Goal: Information Seeking & Learning: Learn about a topic

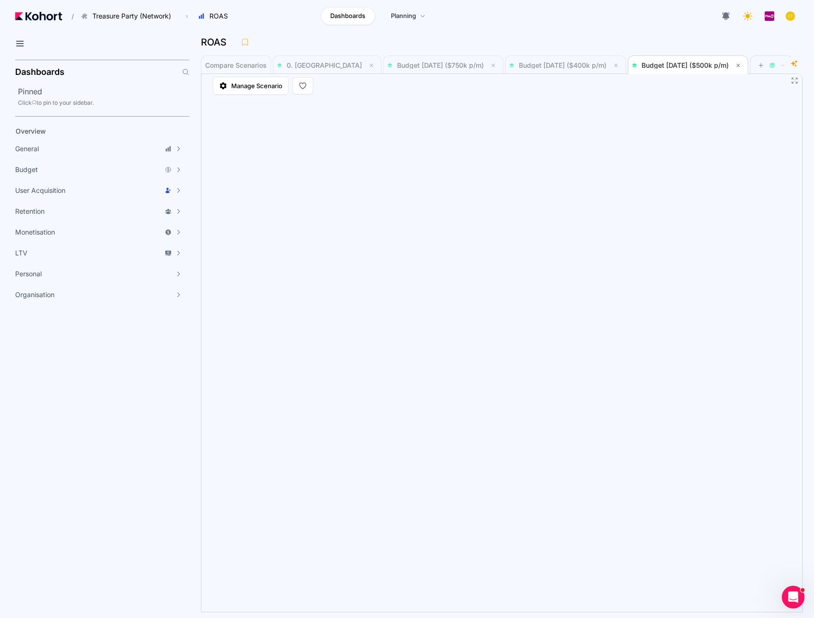
scroll to position [1, 0]
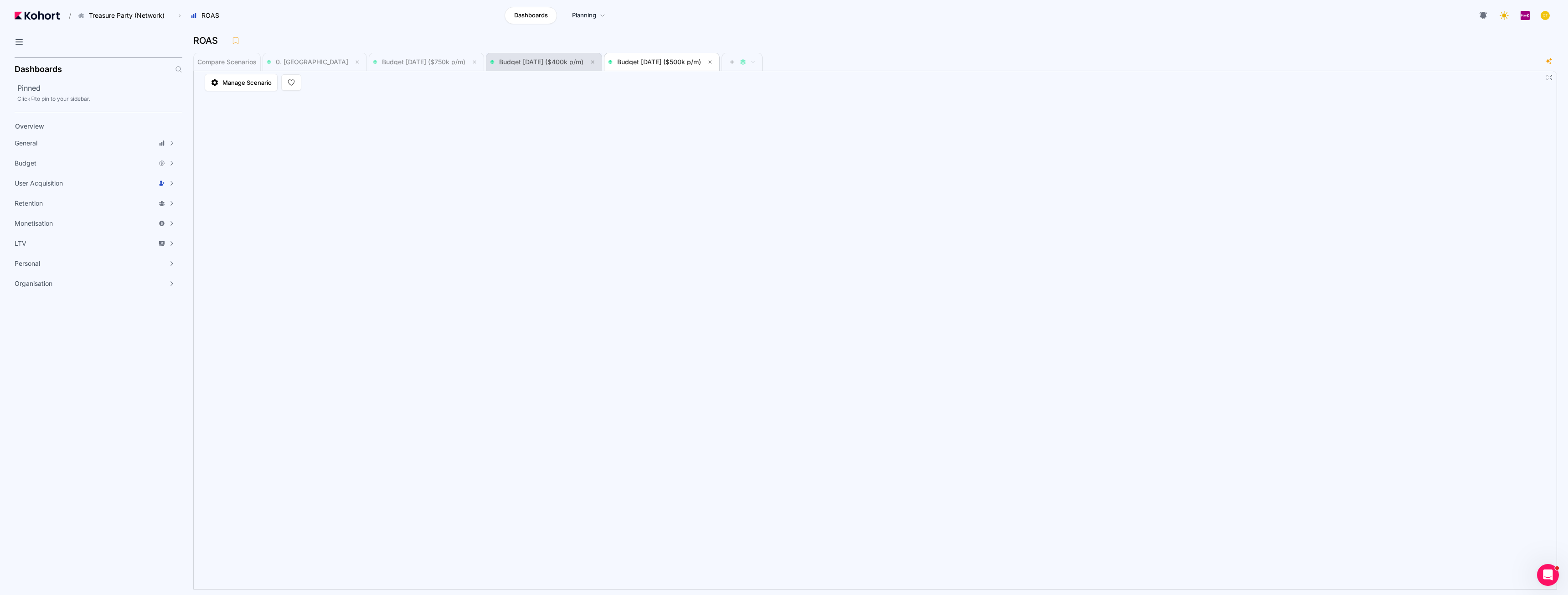
click at [559, 62] on span "Budget [DATE] ($400k p/m)" at bounding box center [541, 62] width 85 height 8
click at [382, 62] on span "Budget [DATE] ($750k p/m)" at bounding box center [423, 62] width 84 height 8
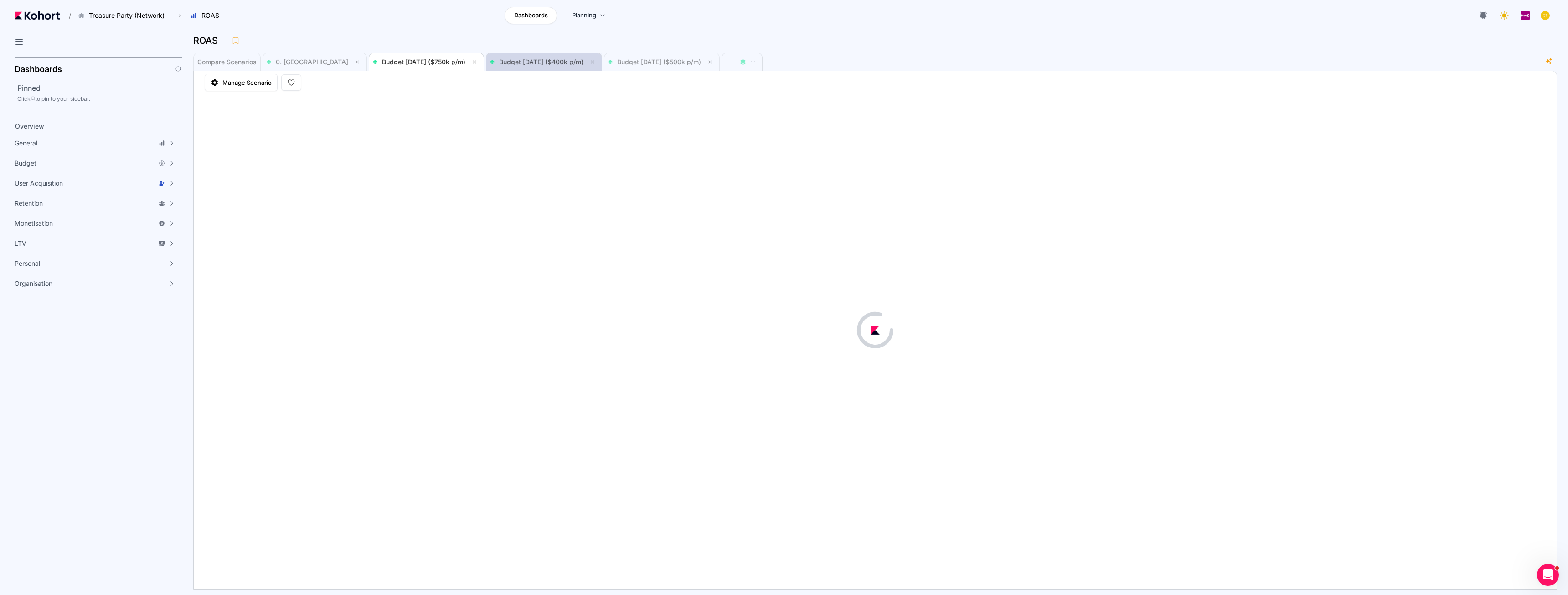
click at [502, 59] on span "Budget [DATE] ($400k p/m)" at bounding box center [541, 62] width 85 height 8
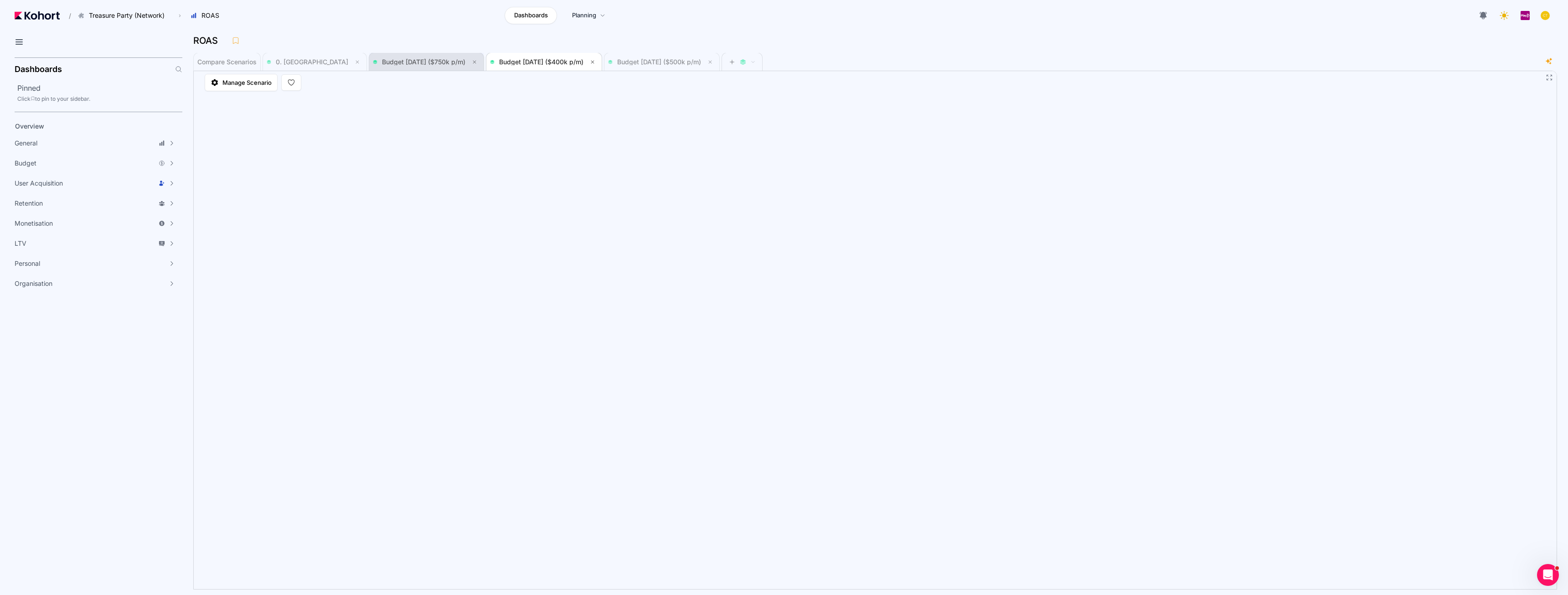
click at [389, 62] on span "Budget [DATE] ($750k p/m)" at bounding box center [423, 62] width 84 height 8
click at [530, 62] on span "Budget [DATE] ($400k p/m)" at bounding box center [541, 62] width 85 height 8
click at [646, 60] on span "Budget [DATE] ($500k p/m)" at bounding box center [659, 62] width 84 height 8
click at [527, 62] on span "Budget [DATE] ($400k p/m)" at bounding box center [541, 62] width 85 height 8
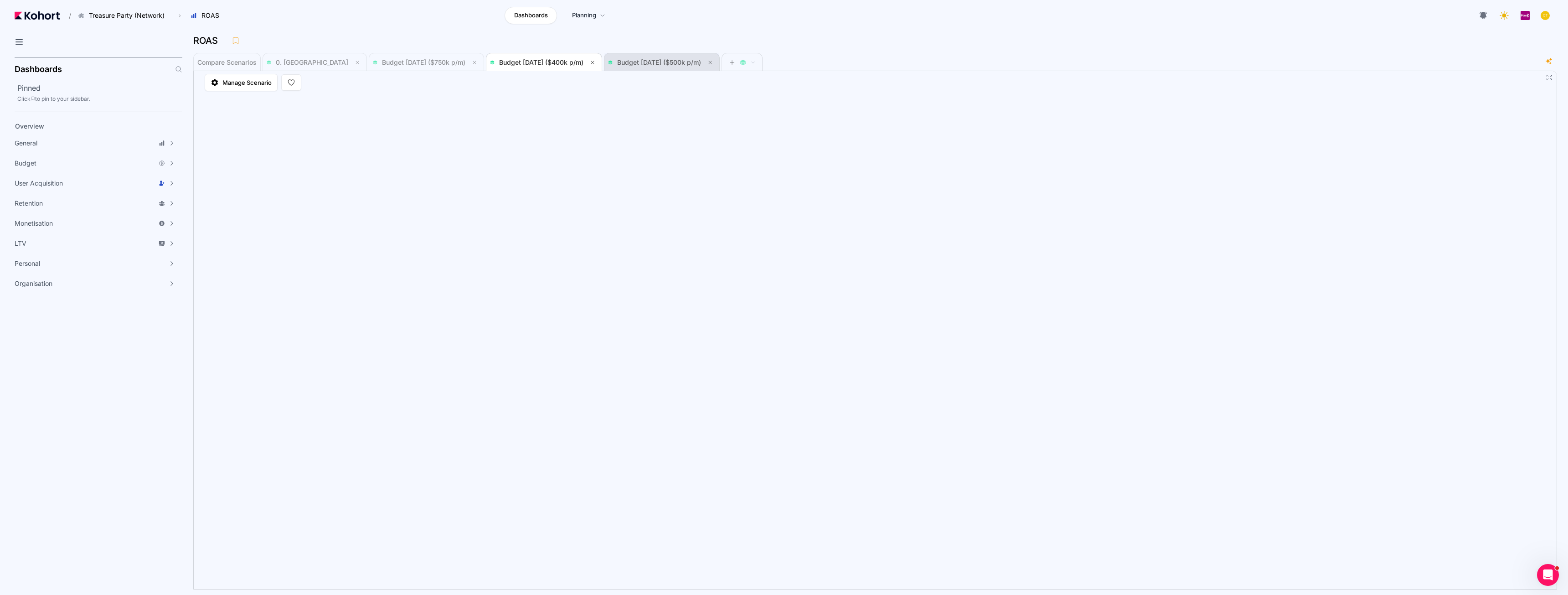
click at [619, 64] on span "Budget [DATE] ($500k p/m)" at bounding box center [659, 62] width 84 height 8
click at [534, 65] on span "Budget [DATE] ($400k p/m)" at bounding box center [544, 62] width 108 height 11
click at [629, 61] on span "Budget [DATE] ($500k p/m)" at bounding box center [659, 62] width 84 height 8
click at [523, 62] on span "Budget [DATE] ($400k p/m)" at bounding box center [541, 62] width 85 height 8
click at [403, 62] on span "Budget [DATE] ($750k p/m)" at bounding box center [423, 62] width 84 height 8
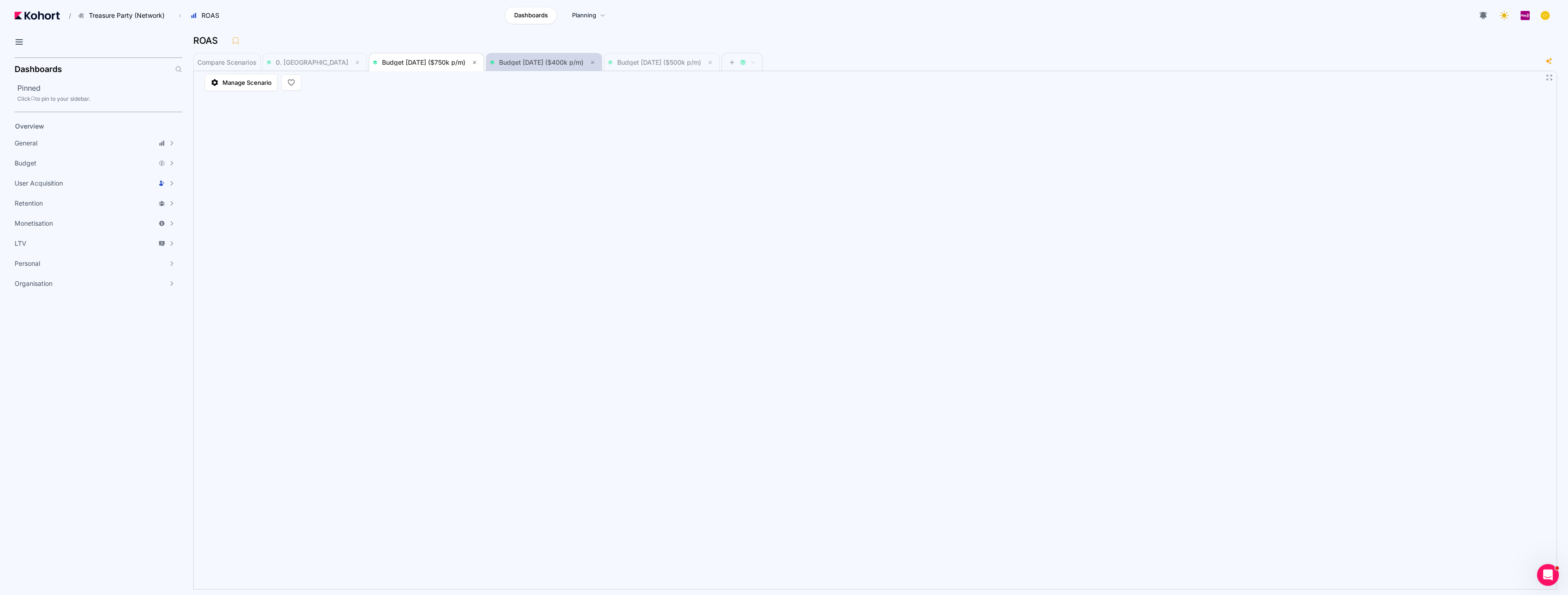
click at [499, 62] on span "Budget [DATE] ($400k p/m)" at bounding box center [541, 62] width 85 height 8
click at [409, 64] on span "Budget [DATE] ($750k p/m)" at bounding box center [423, 62] width 84 height 8
click at [499, 62] on span "Budget [DATE] ($400k p/m)" at bounding box center [541, 62] width 85 height 8
click at [648, 63] on span "Budget [DATE] ($500k p/m)" at bounding box center [659, 62] width 84 height 8
click at [500, 67] on span "Budget [DATE] ($400k p/m)" at bounding box center [544, 62] width 108 height 11
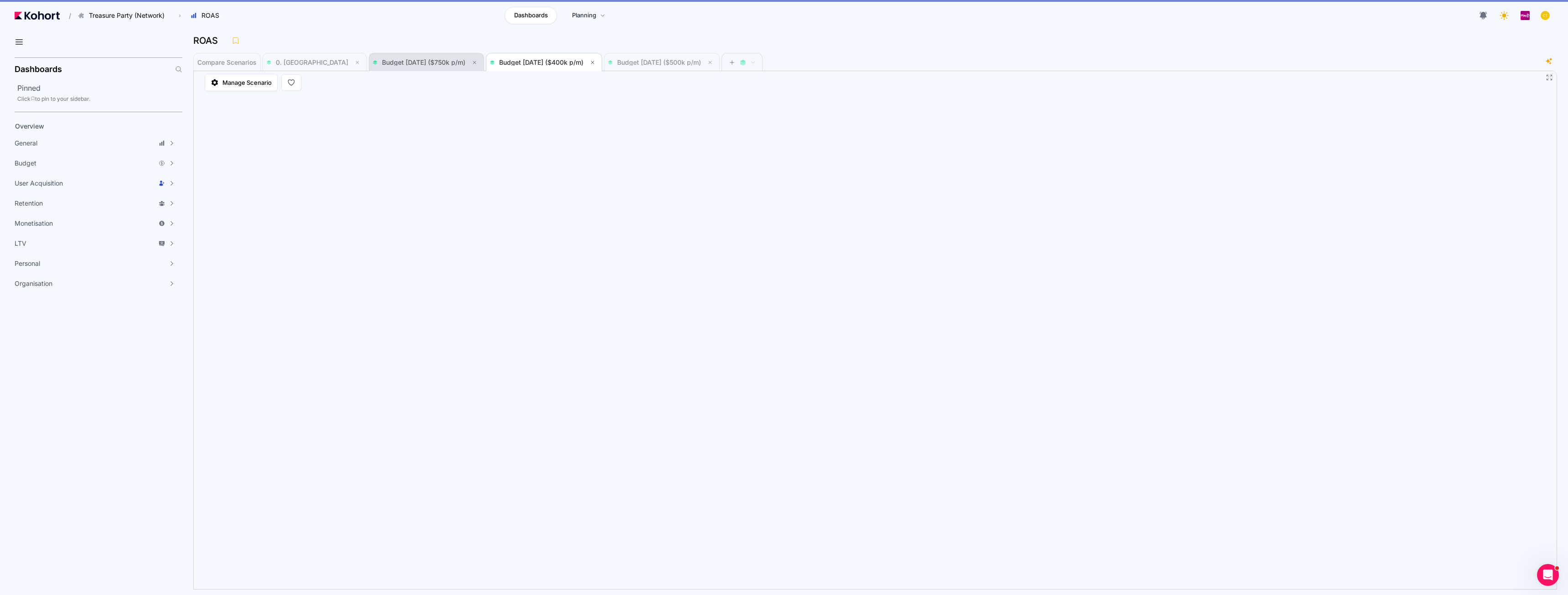
click at [400, 67] on span "Budget [DATE] ($750k p/m)" at bounding box center [426, 62] width 107 height 11
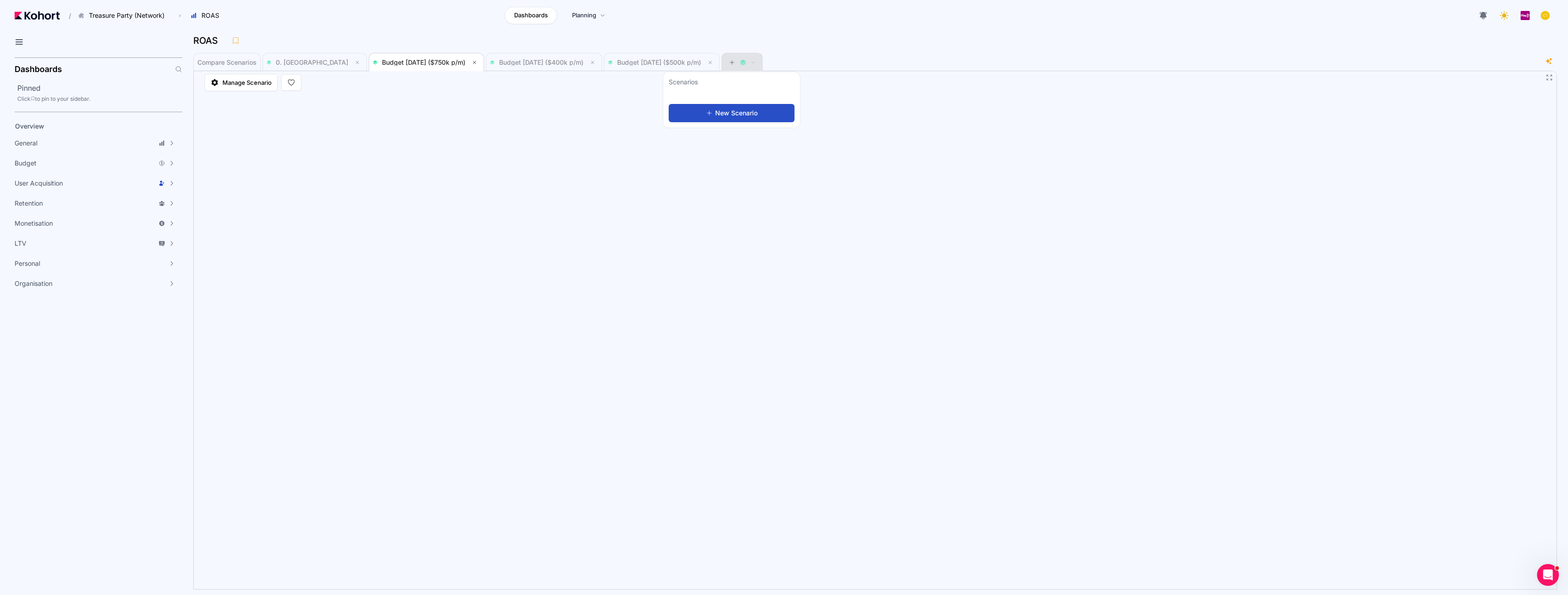
click at [729, 61] on icon at bounding box center [732, 62] width 7 height 7
click at [729, 64] on icon at bounding box center [732, 62] width 7 height 7
click at [289, 59] on span "0. [GEOGRAPHIC_DATA]" at bounding box center [311, 62] width 72 height 8
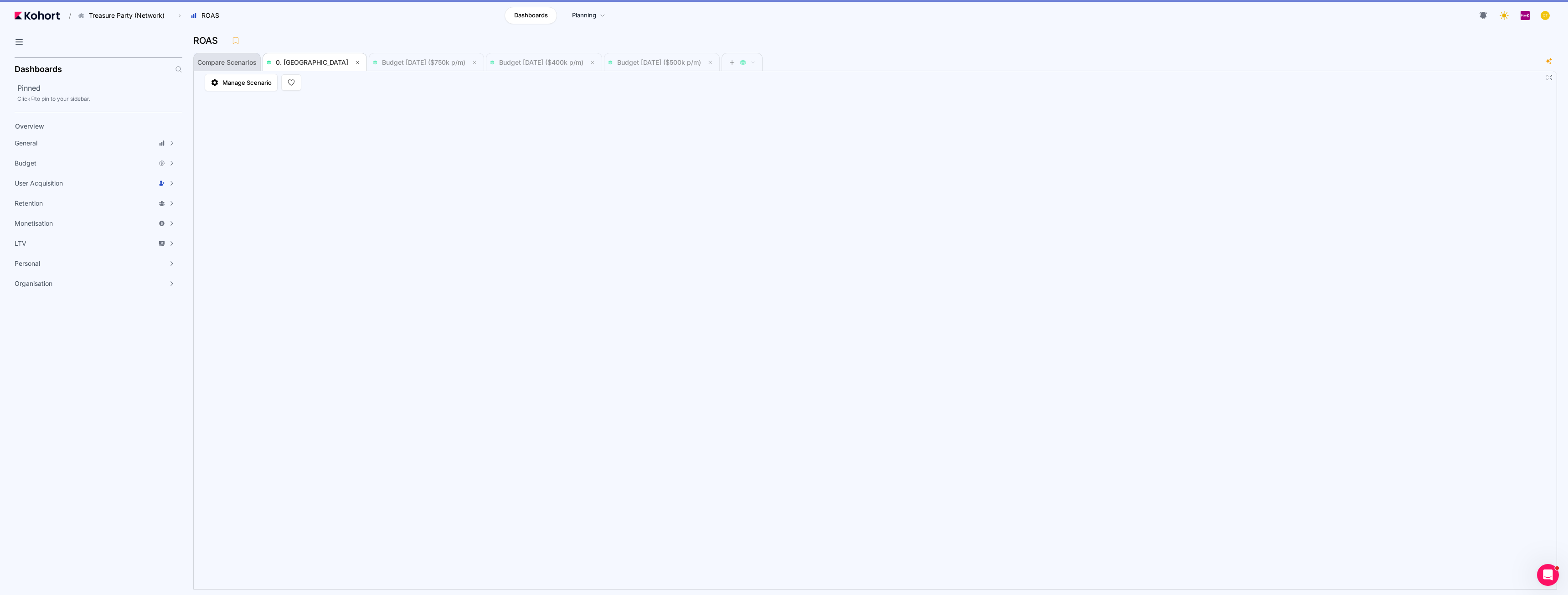
click at [213, 62] on span "Compare Scenarios" at bounding box center [227, 62] width 60 height 7
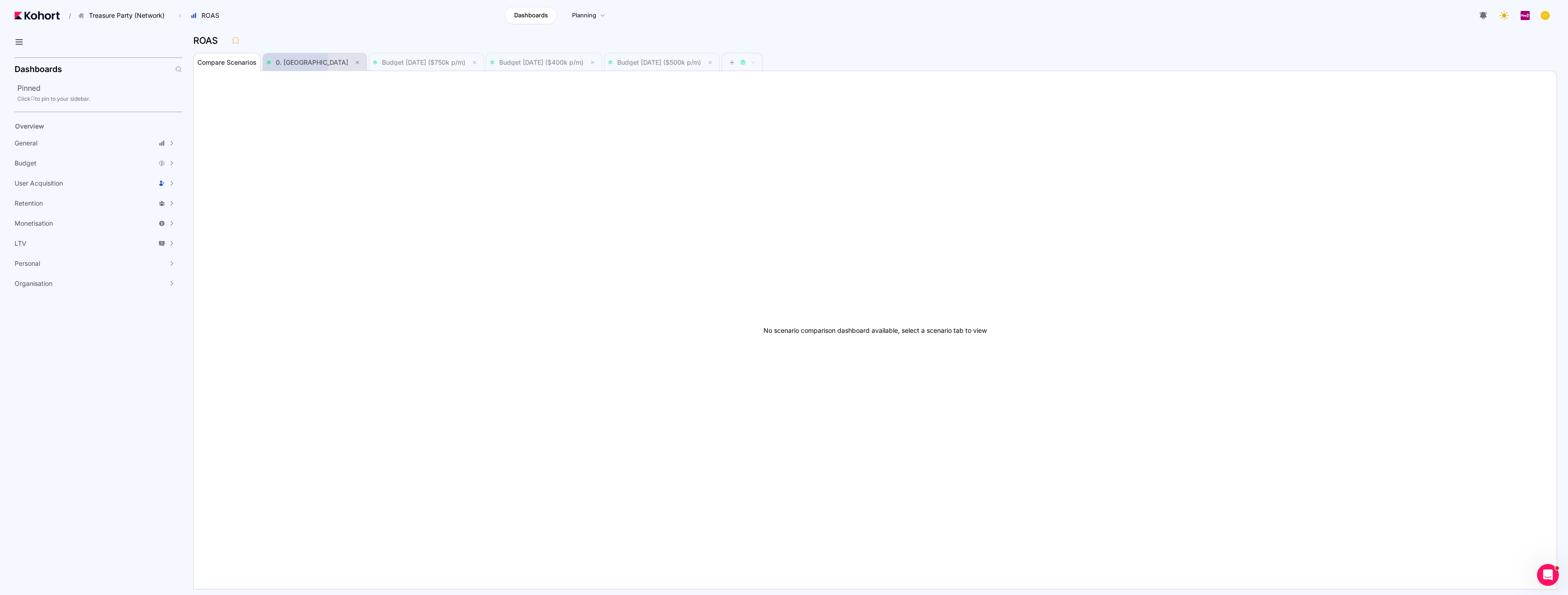
click at [285, 61] on span "0. [GEOGRAPHIC_DATA]" at bounding box center [311, 62] width 72 height 8
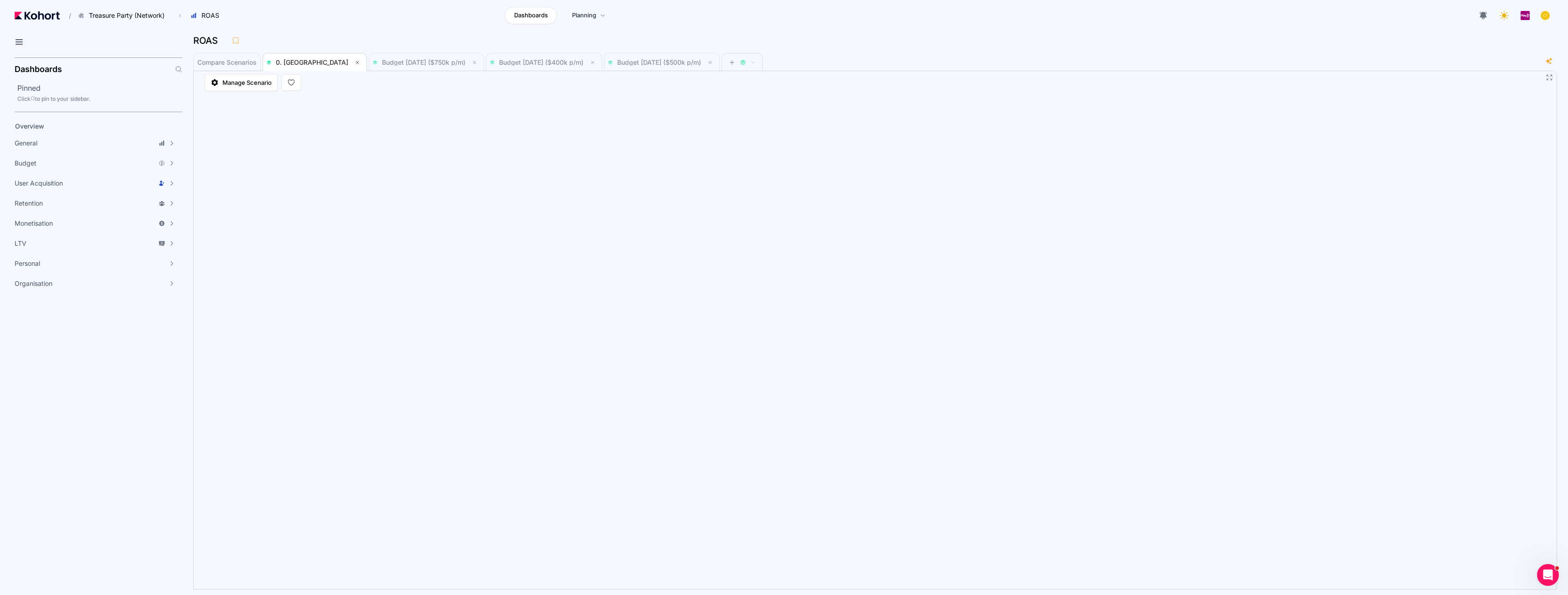
click at [123, 370] on aside "Dashboards Pinned Click to pin to your sidebar. Overview General Scenario Histo…" at bounding box center [91, 324] width 183 height 541
click at [388, 60] on span "Budget [DATE] ($750k p/m)" at bounding box center [423, 62] width 84 height 8
click at [507, 62] on span "Budget [DATE] ($400k p/m)" at bounding box center [541, 62] width 85 height 8
click at [637, 66] on span "Budget [DATE] ($500k p/m)" at bounding box center [661, 62] width 108 height 11
click at [516, 66] on span "Budget [DATE] ($400k p/m)" at bounding box center [544, 62] width 108 height 11
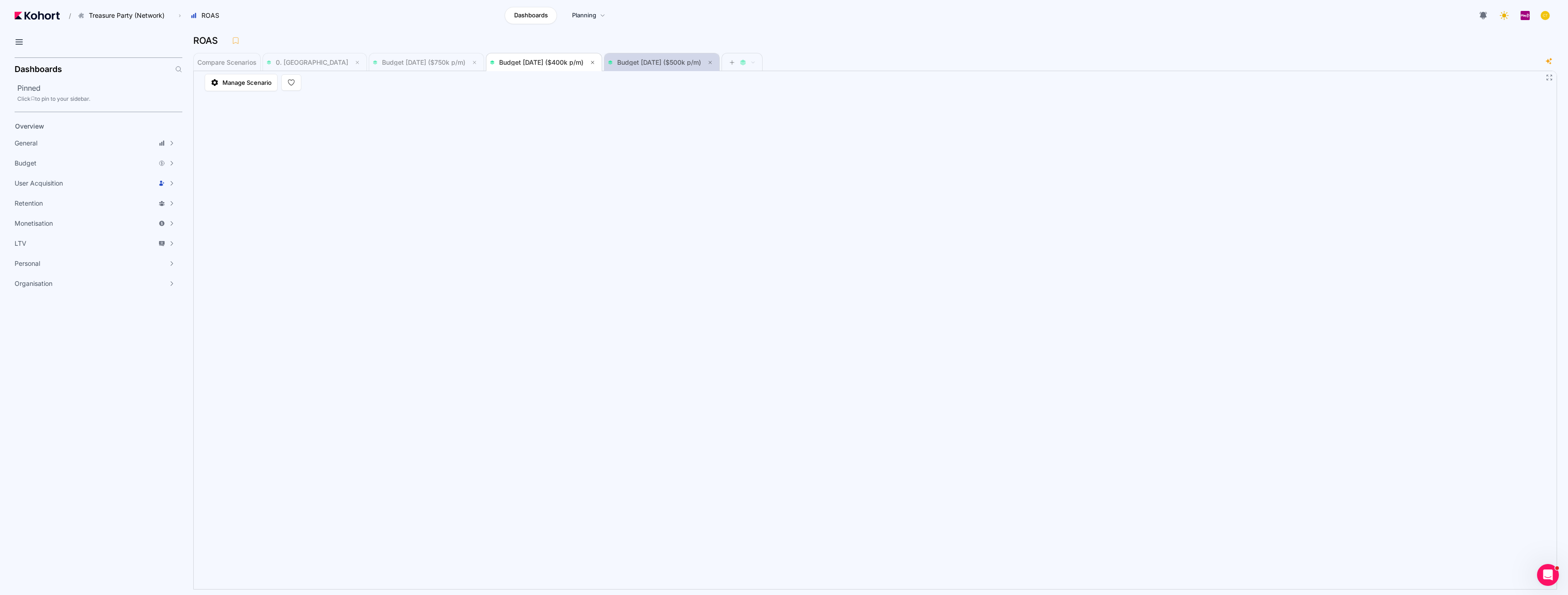
click at [630, 65] on span "Budget [DATE] ($500k p/m)" at bounding box center [661, 62] width 108 height 11
click at [505, 63] on span "Budget [DATE] ($400k p/m)" at bounding box center [541, 62] width 85 height 8
click at [403, 64] on span "Budget [DATE] ($750k p/m)" at bounding box center [423, 62] width 84 height 8
click at [294, 62] on span "0. [GEOGRAPHIC_DATA]" at bounding box center [311, 62] width 72 height 8
click at [382, 62] on span "Budget [DATE] ($750k p/m)" at bounding box center [423, 62] width 84 height 8
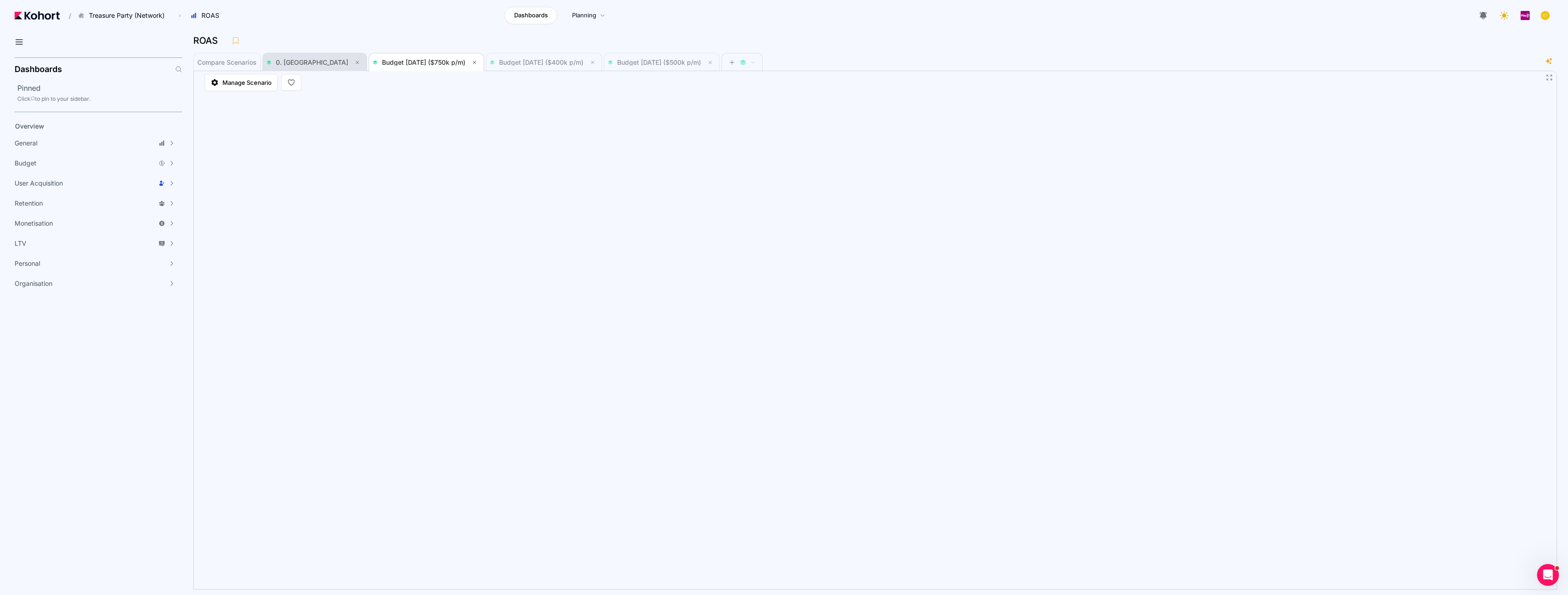
click at [292, 58] on span "0. [GEOGRAPHIC_DATA]" at bounding box center [314, 62] width 96 height 11
click at [385, 65] on span "Budget [DATE] ($750k p/m)" at bounding box center [423, 62] width 84 height 8
click at [228, 64] on span "Compare Scenarios" at bounding box center [227, 62] width 60 height 7
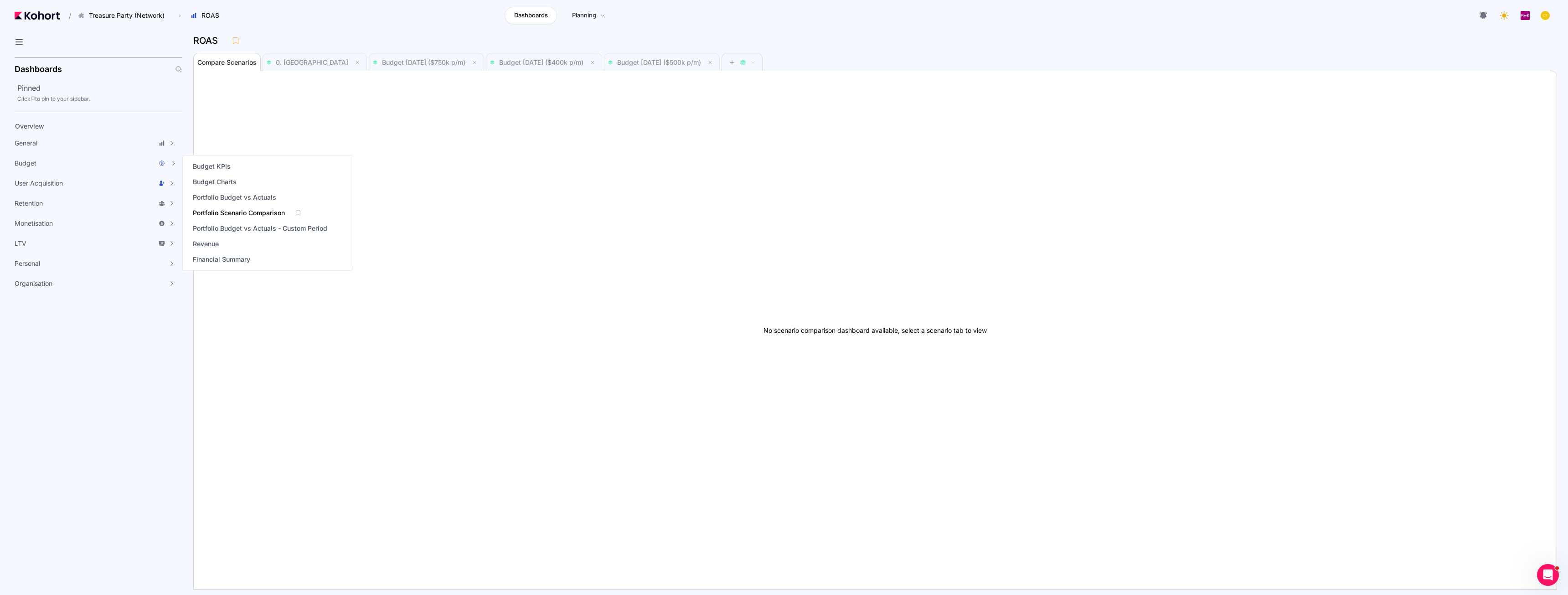
click at [212, 210] on span "Portfolio Scenario Comparison" at bounding box center [239, 212] width 92 height 9
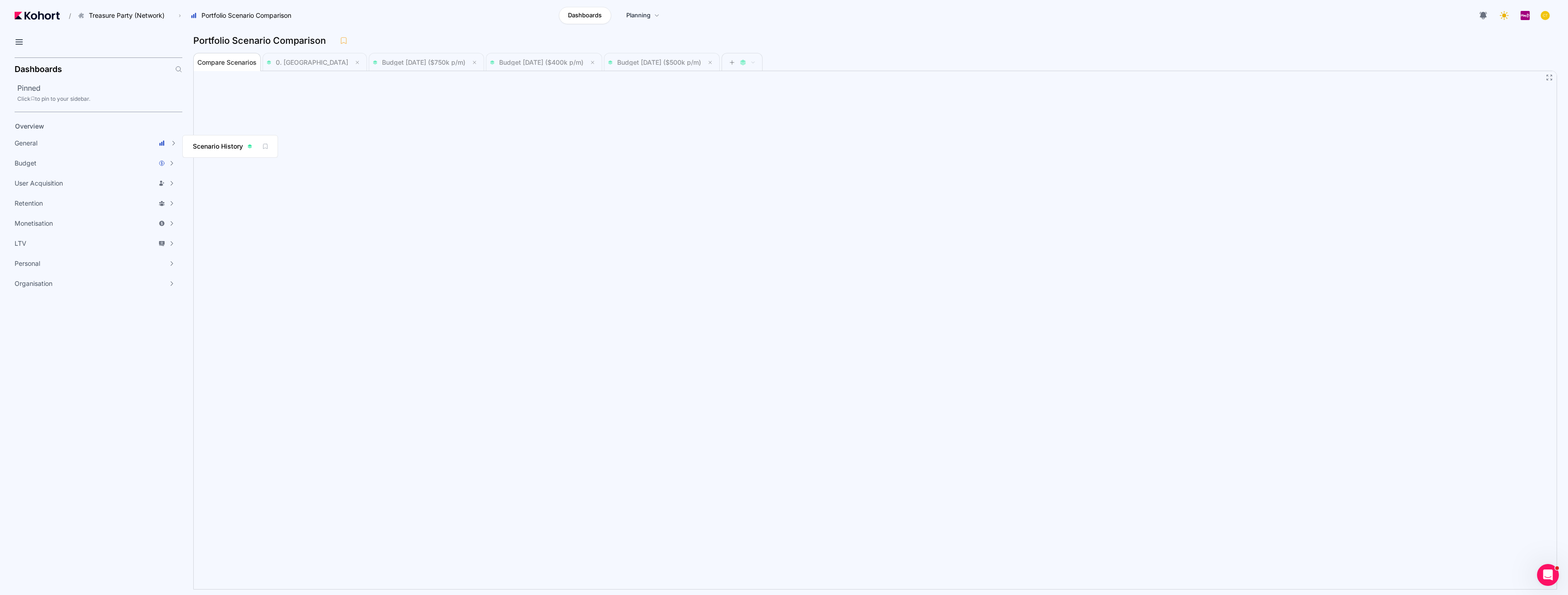
click at [206, 147] on span "Scenario History" at bounding box center [218, 145] width 50 height 9
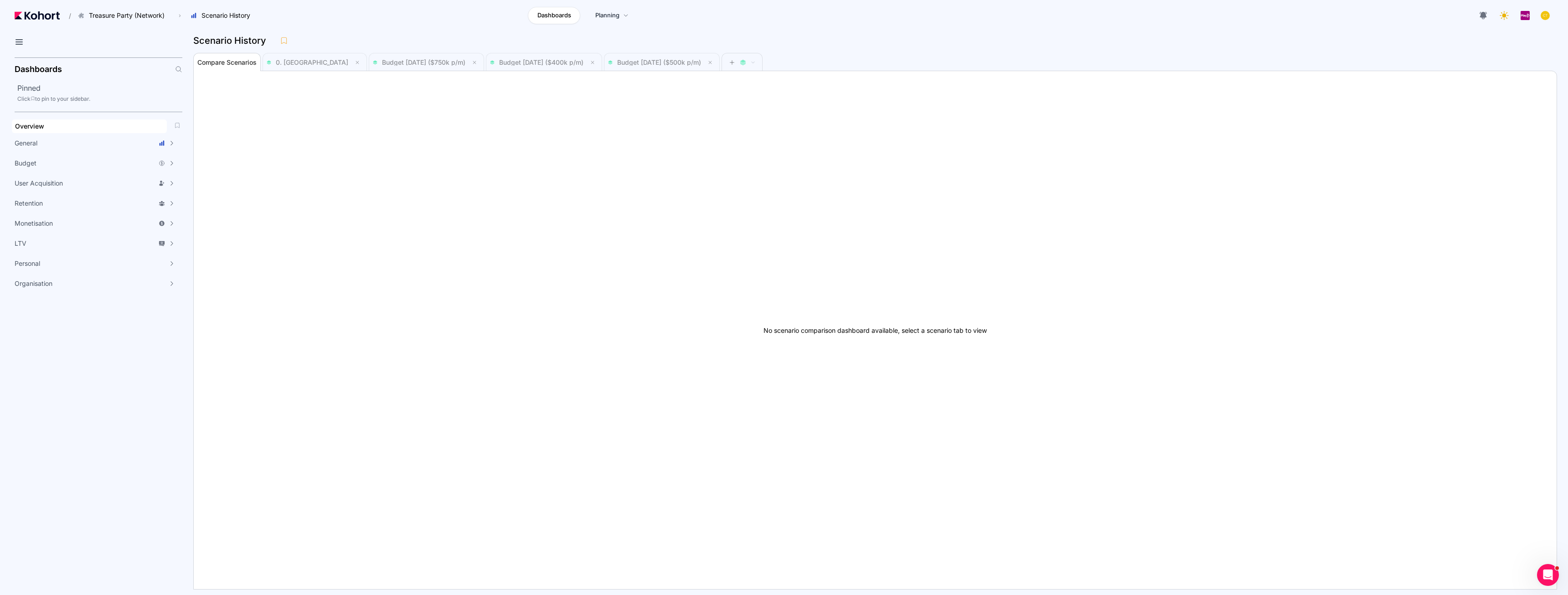
click at [110, 124] on div "Overview" at bounding box center [89, 126] width 149 height 9
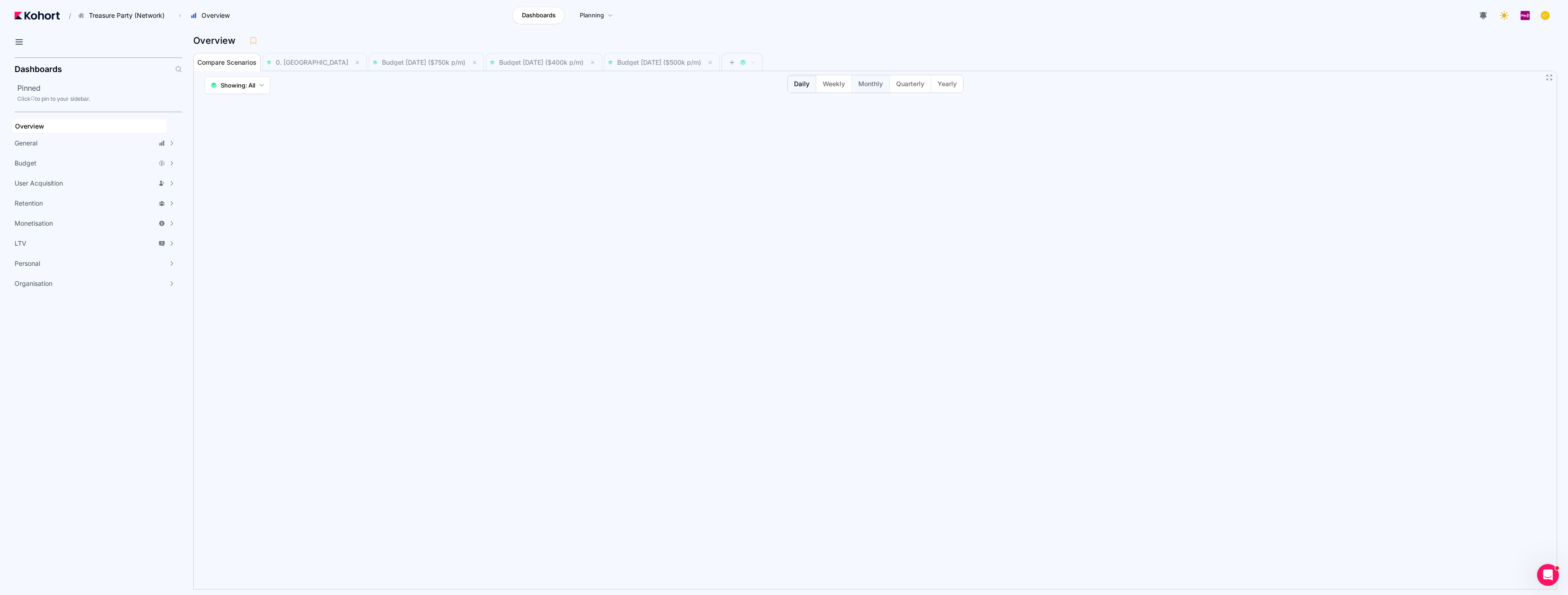
click at [783, 82] on span "Monthly" at bounding box center [871, 83] width 25 height 9
